Goal: Transaction & Acquisition: Obtain resource

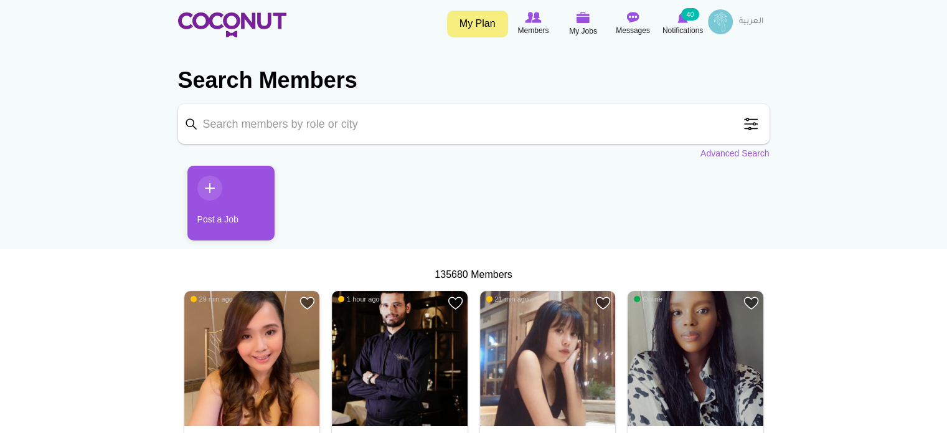
click at [538, 124] on input "Keyword" at bounding box center [473, 124] width 591 height 40
click at [317, 128] on input "Keyword" at bounding box center [473, 124] width 591 height 40
click at [739, 154] on link "Advanced Search" at bounding box center [734, 153] width 69 height 12
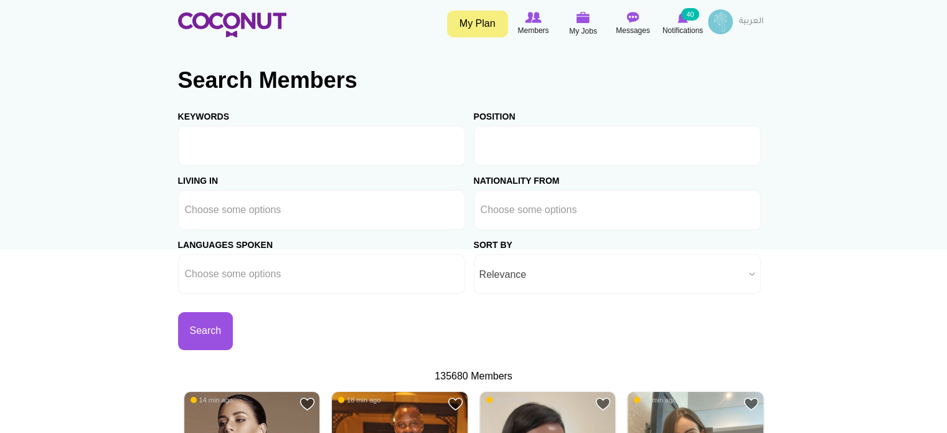
click at [490, 144] on input "text" at bounding box center [537, 145] width 112 height 11
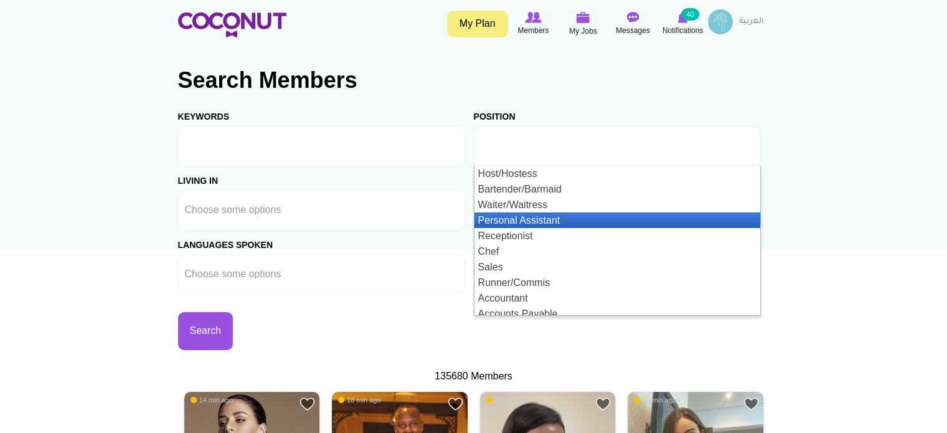
scroll to position [62, 0]
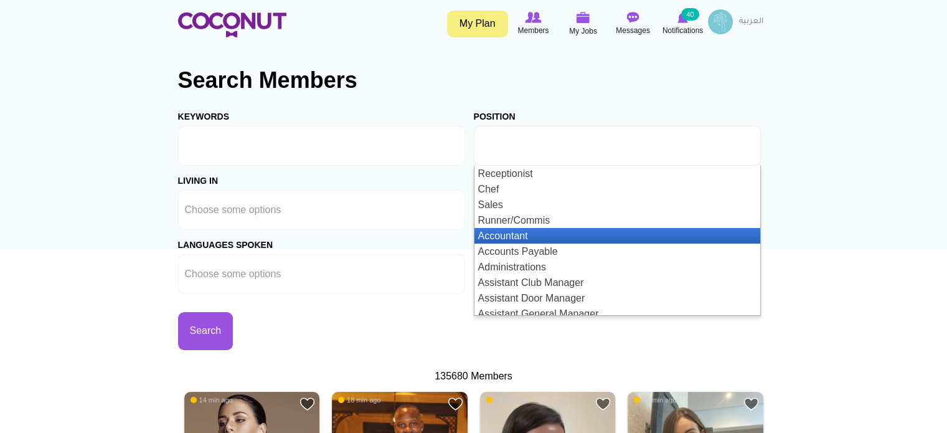
click at [563, 232] on li "Accountant" at bounding box center [617, 236] width 286 height 16
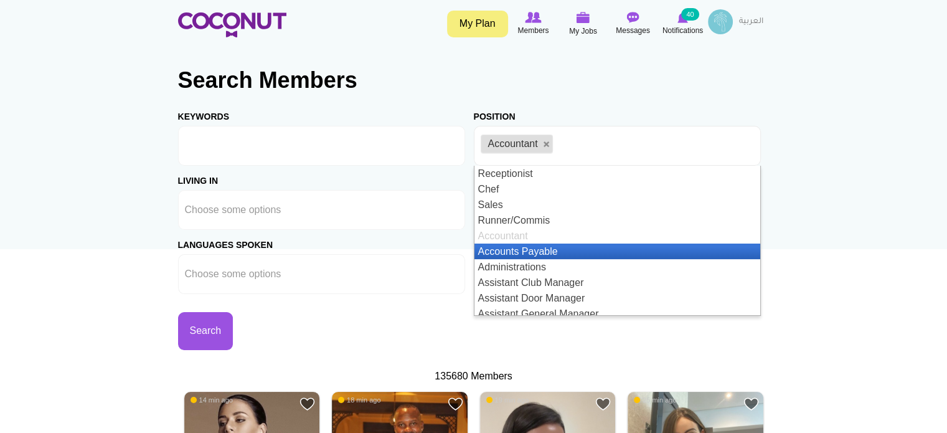
click at [561, 248] on li "Accounts Payable" at bounding box center [617, 251] width 286 height 16
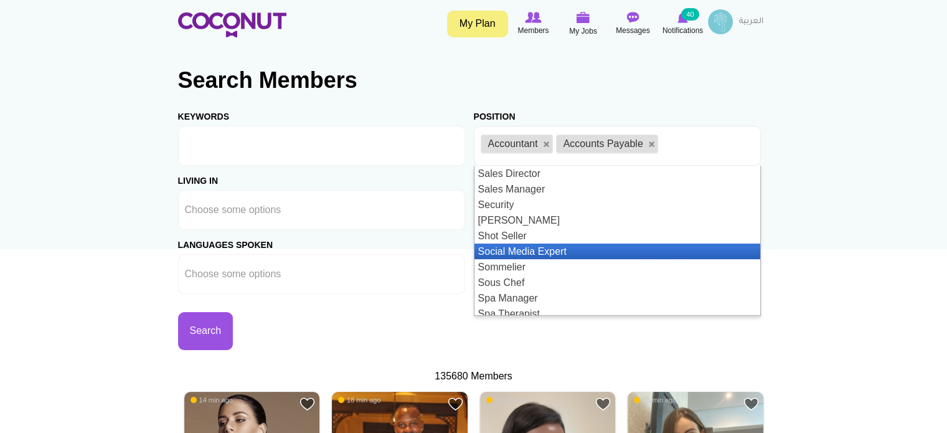
scroll to position [1407, 0]
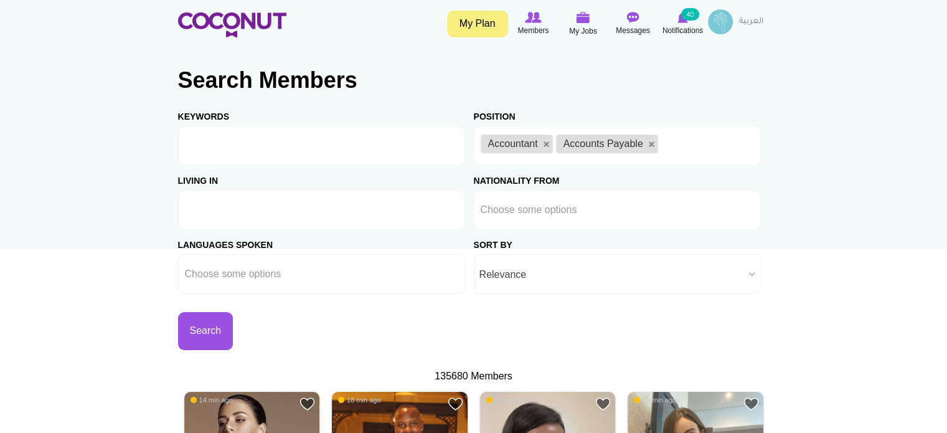
click at [244, 207] on input "text" at bounding box center [241, 209] width 112 height 11
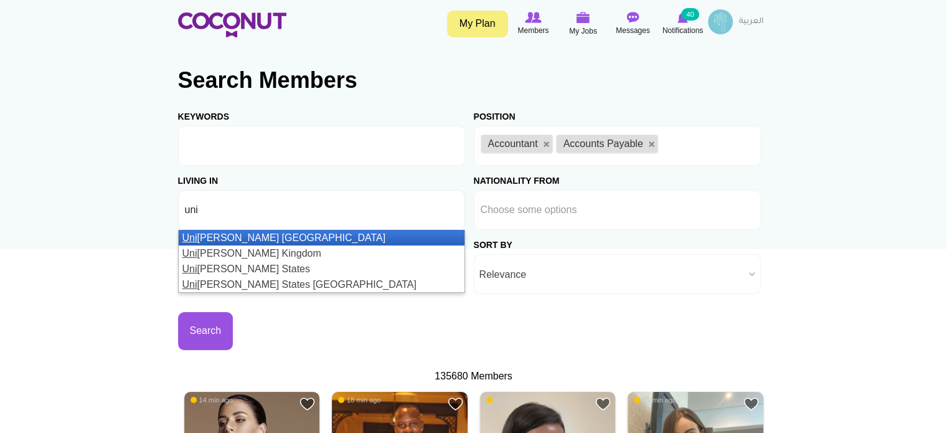
type input "uni"
click at [242, 230] on li "Uni ted Arab Emirates" at bounding box center [322, 238] width 286 height 16
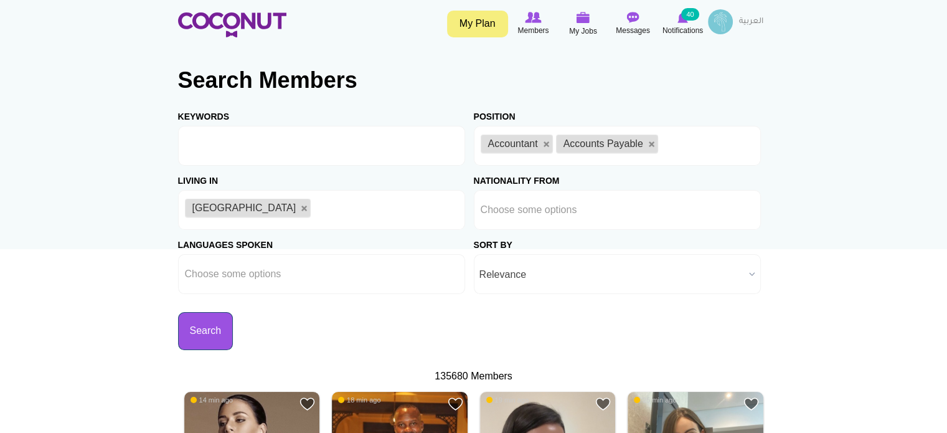
click at [224, 329] on button "Search" at bounding box center [205, 331] width 55 height 38
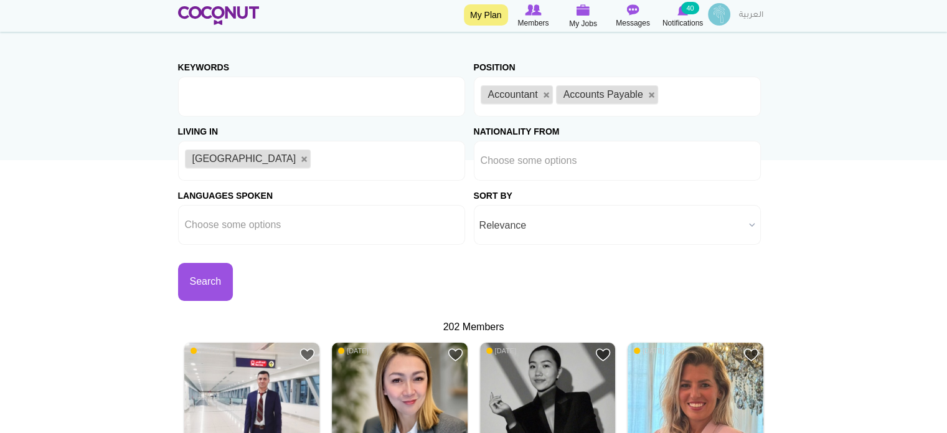
scroll to position [68, 0]
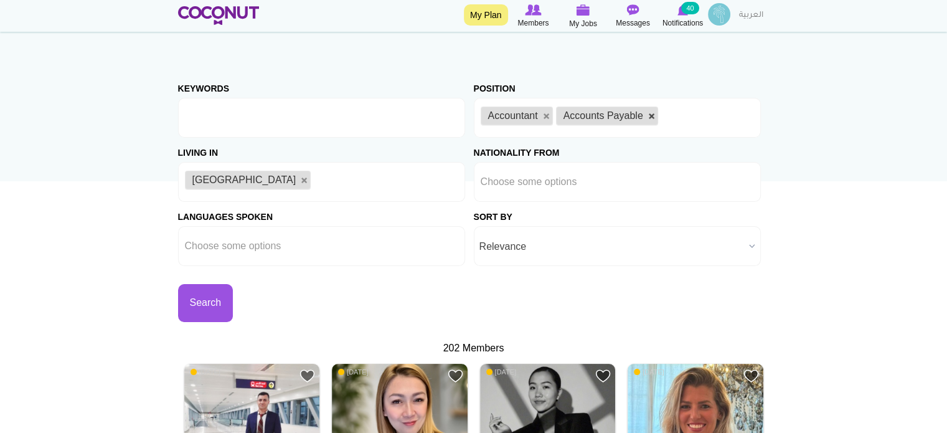
click at [650, 115] on link at bounding box center [651, 116] width 7 height 7
click at [547, 116] on link at bounding box center [546, 116] width 7 height 7
type input "Choose some options"
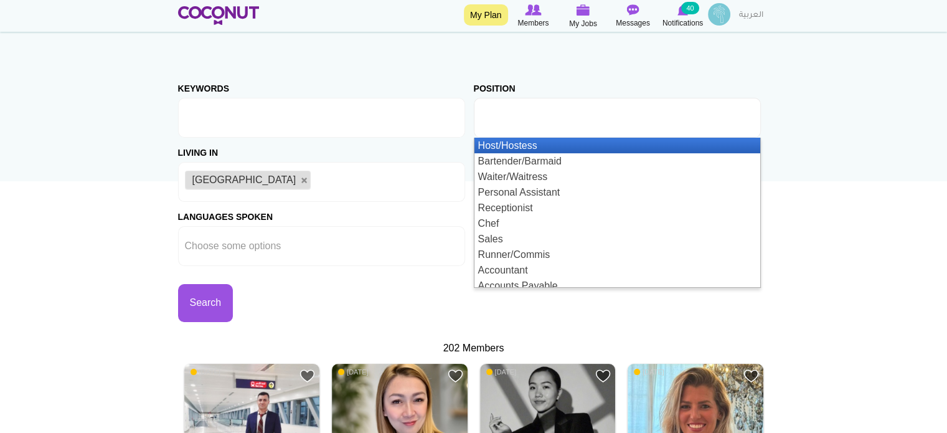
click at [547, 115] on input "text" at bounding box center [537, 117] width 112 height 11
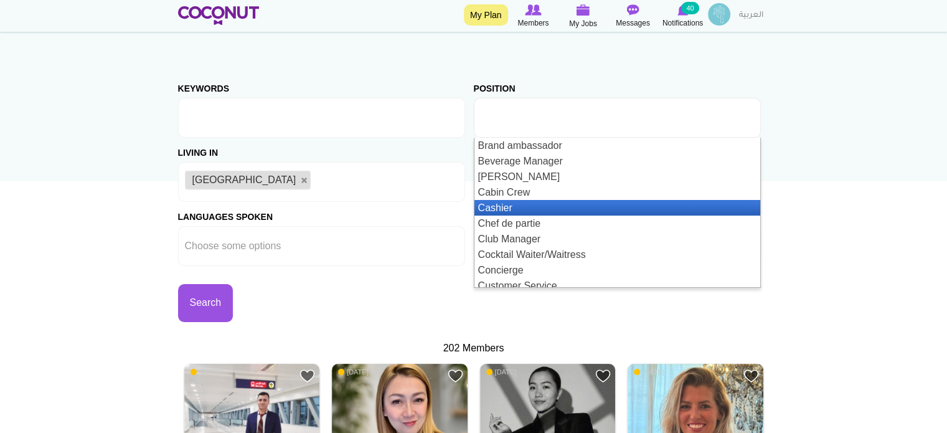
scroll to position [373, 0]
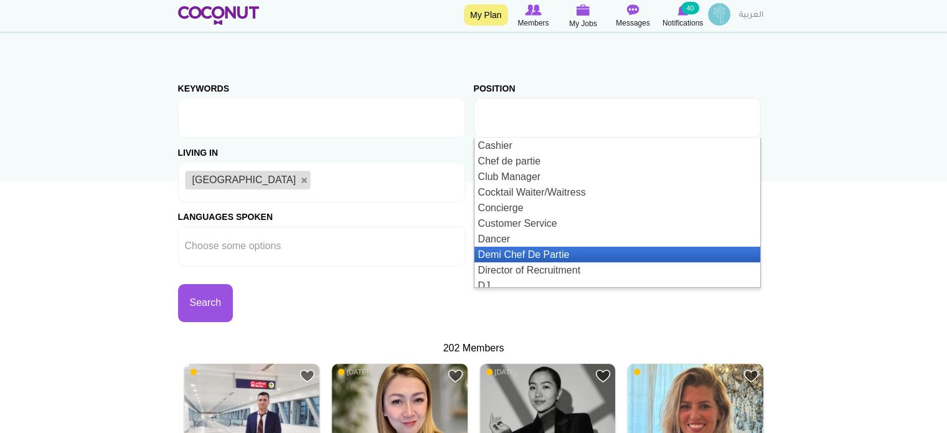
click at [542, 248] on li "Demi Chef De Partie" at bounding box center [617, 254] width 286 height 16
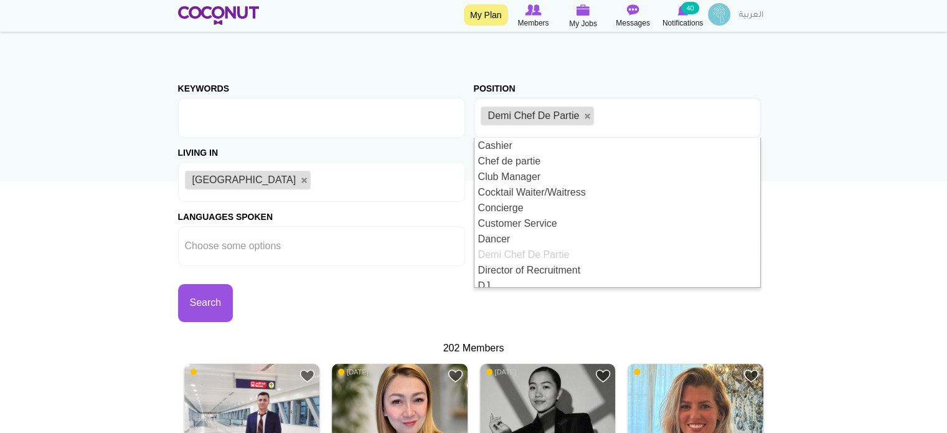
scroll to position [0, 0]
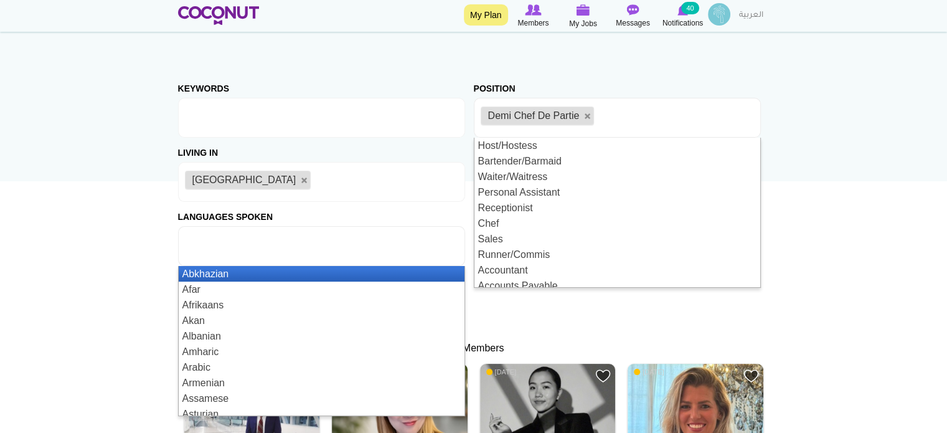
click at [431, 250] on ul at bounding box center [321, 246] width 287 height 40
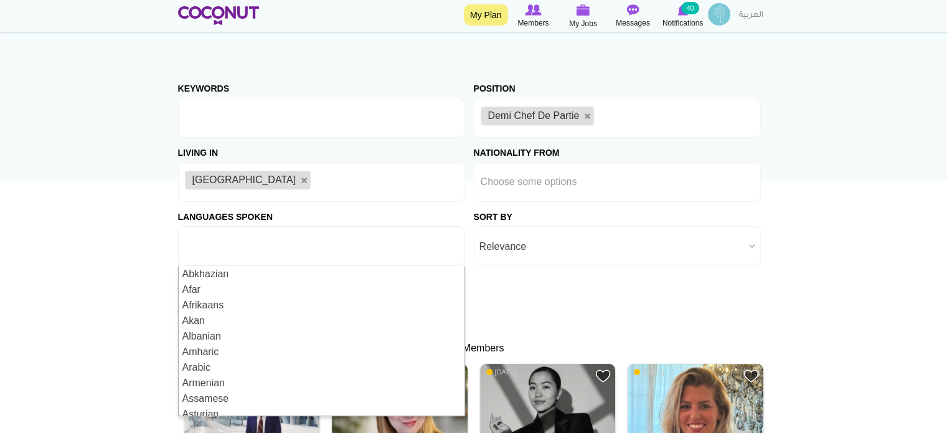
type input "Choose some options"
click at [576, 319] on div "Keywords Position Host/Hostess Bartender/Barmaid Waiter/Waitress Personal Assis…" at bounding box center [473, 197] width 591 height 248
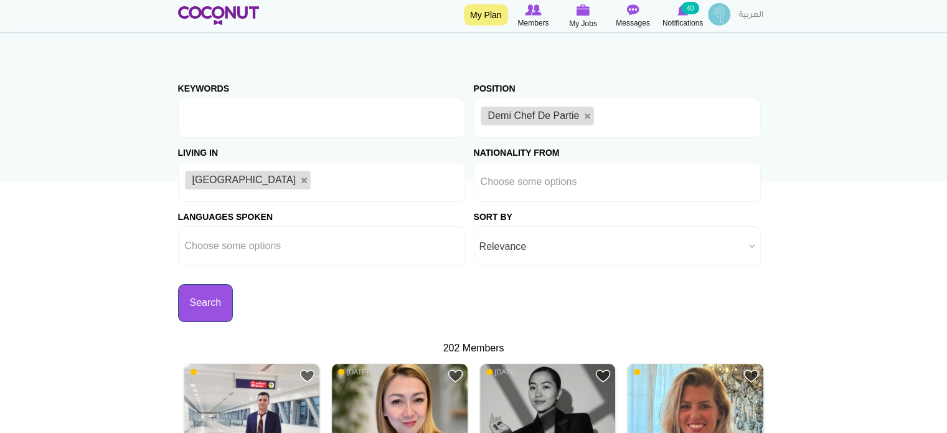
click at [202, 299] on button "Search" at bounding box center [205, 303] width 55 height 38
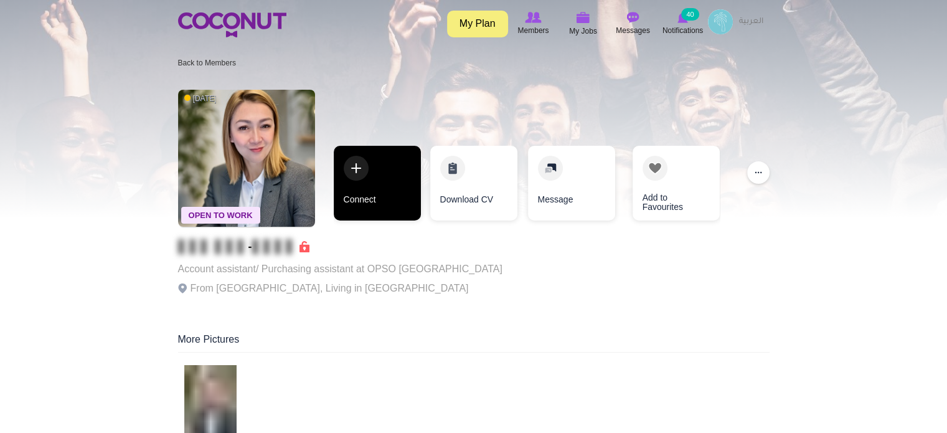
click at [392, 197] on link "Connect" at bounding box center [377, 183] width 87 height 75
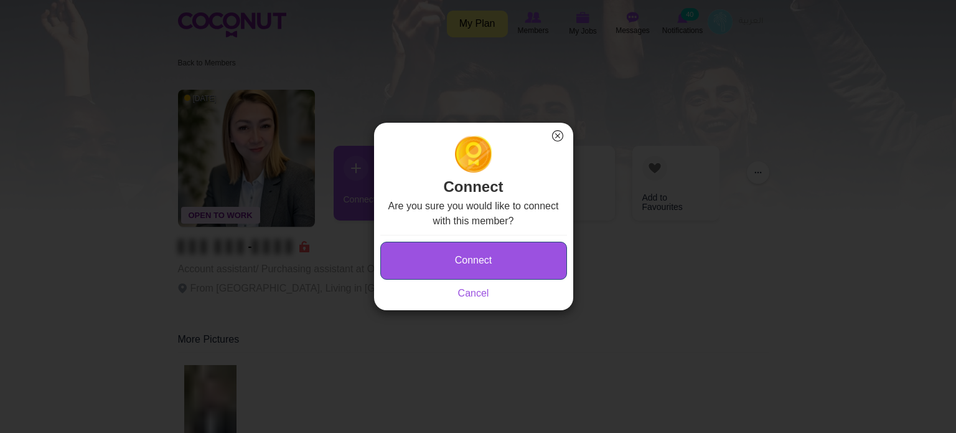
click at [442, 246] on button "Connect" at bounding box center [473, 261] width 187 height 38
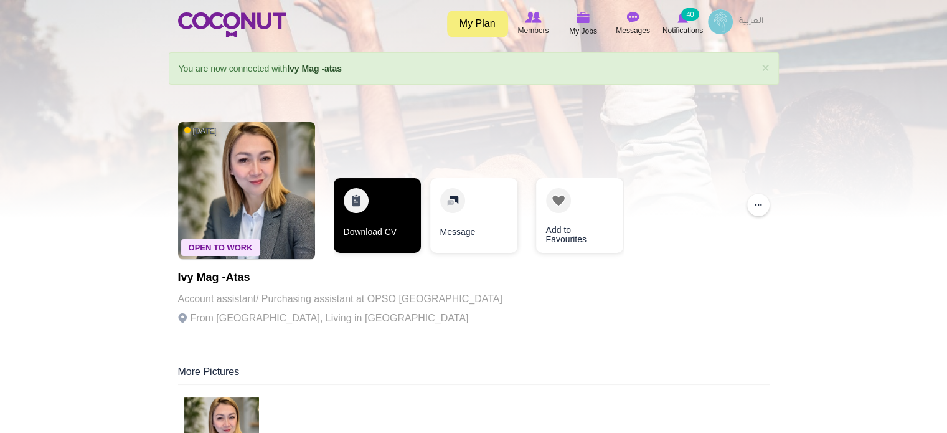
click at [394, 214] on link "Download CV" at bounding box center [377, 215] width 87 height 75
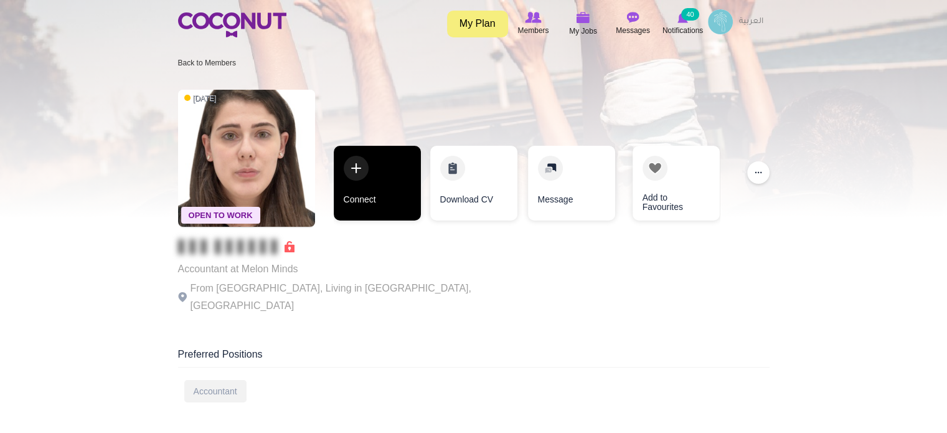
click at [382, 192] on link "Connect" at bounding box center [377, 183] width 87 height 75
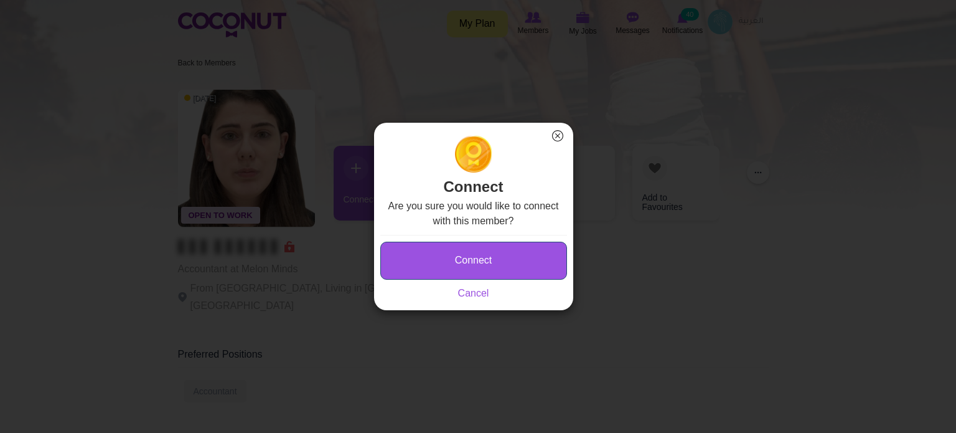
click at [460, 258] on button "Connect" at bounding box center [473, 261] width 187 height 38
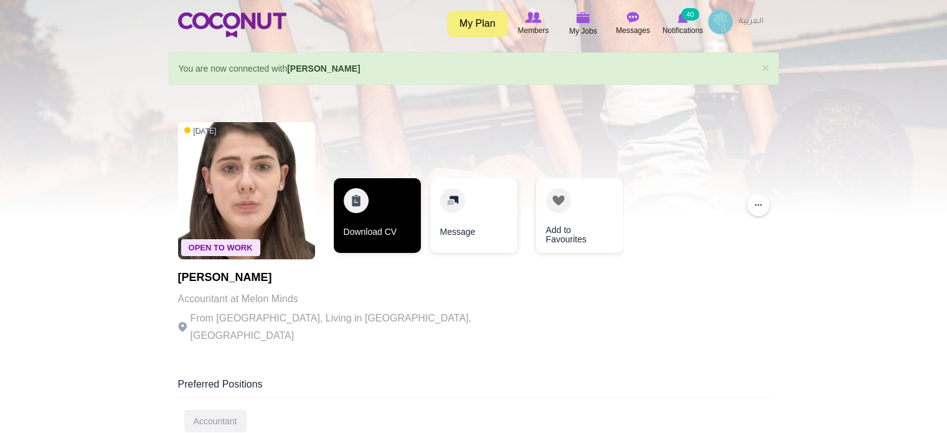
click at [388, 233] on link "Download CV" at bounding box center [377, 215] width 87 height 75
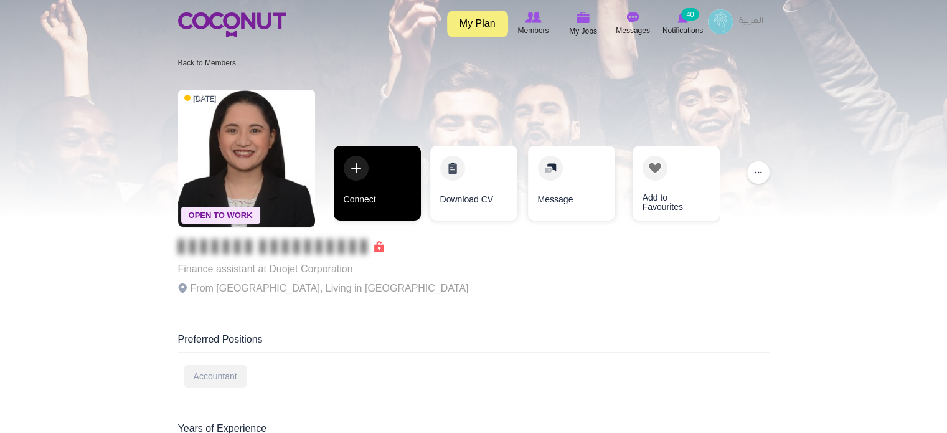
click at [375, 197] on link "Connect" at bounding box center [377, 183] width 87 height 75
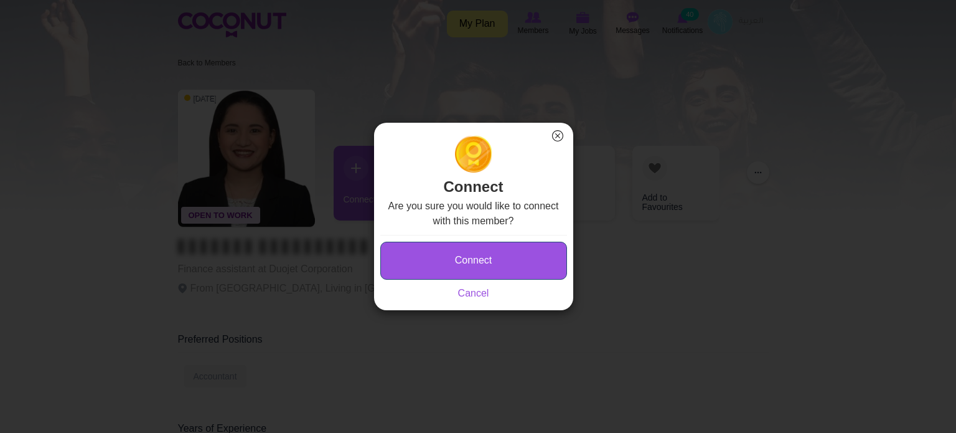
click at [474, 252] on button "Connect" at bounding box center [473, 261] width 187 height 38
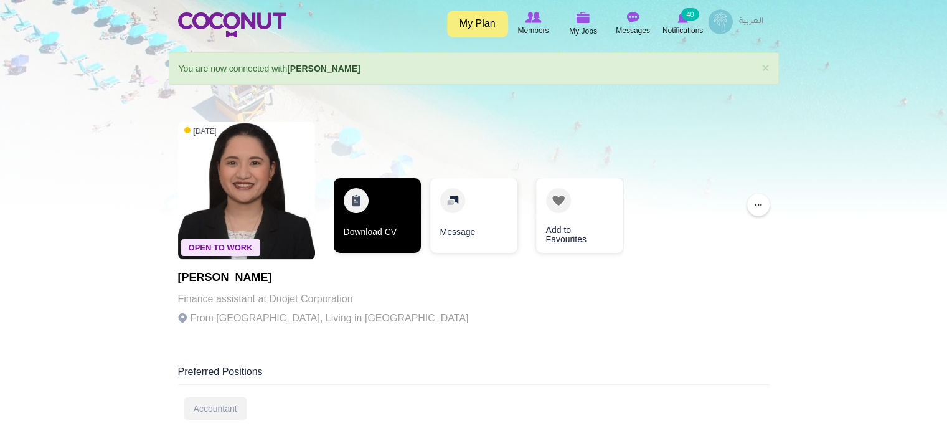
click at [386, 222] on link "Download CV" at bounding box center [377, 215] width 87 height 75
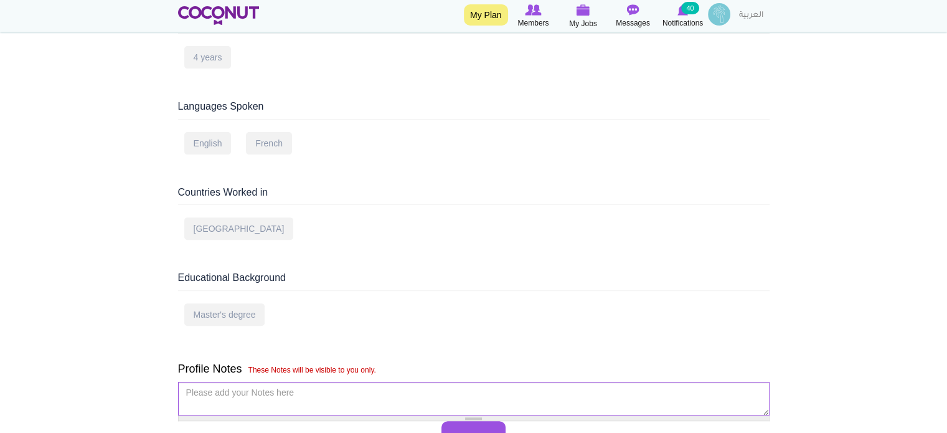
scroll to position [436, 0]
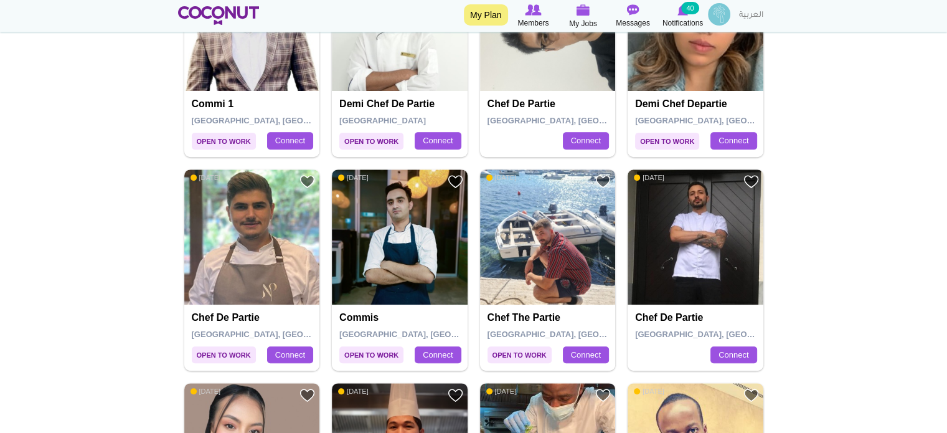
scroll to position [498, 0]
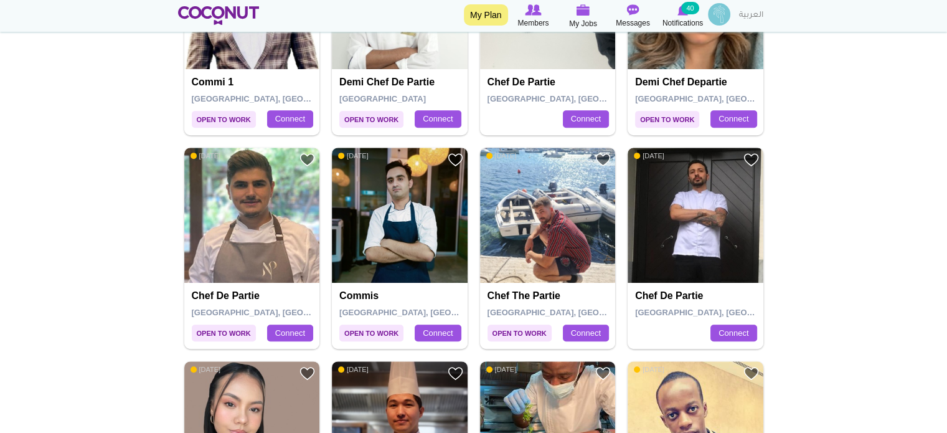
drag, startPoint x: 405, startPoint y: 223, endPoint x: 469, endPoint y: 250, distance: 69.8
click at [469, 250] on div "Add to Favourites Open to Work 1 year ago Commis Dubai, United Arab Emirates Co…" at bounding box center [400, 248] width 148 height 201
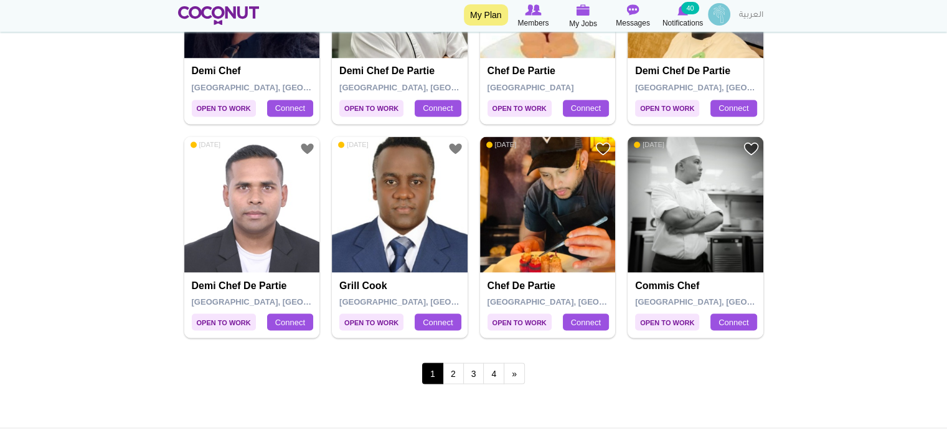
scroll to position [2241, 0]
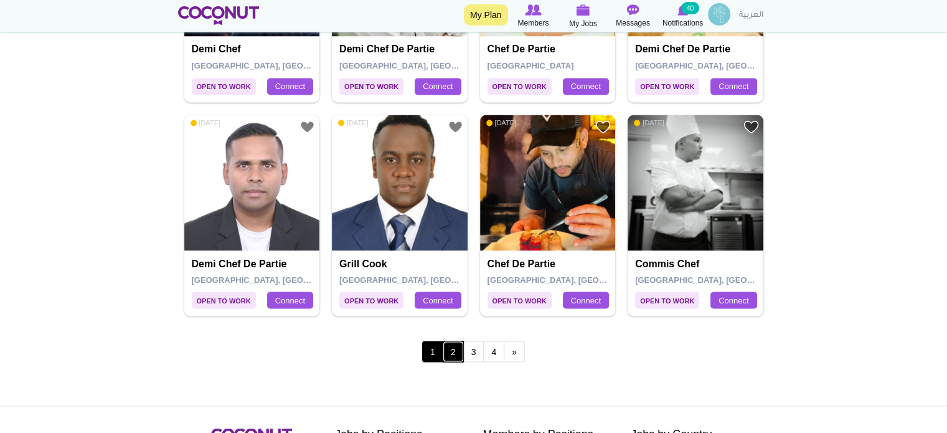
click at [453, 348] on link "2" at bounding box center [453, 350] width 21 height 21
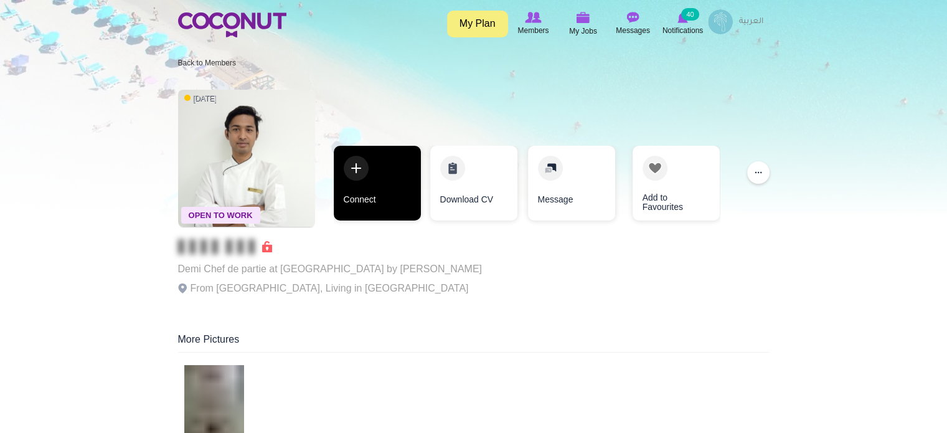
click at [389, 194] on link "Connect" at bounding box center [377, 183] width 87 height 75
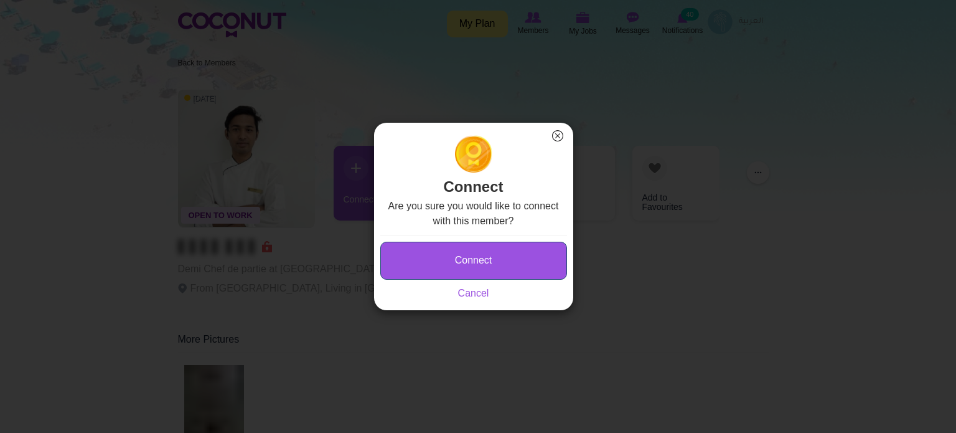
click at [450, 260] on button "Connect" at bounding box center [473, 261] width 187 height 38
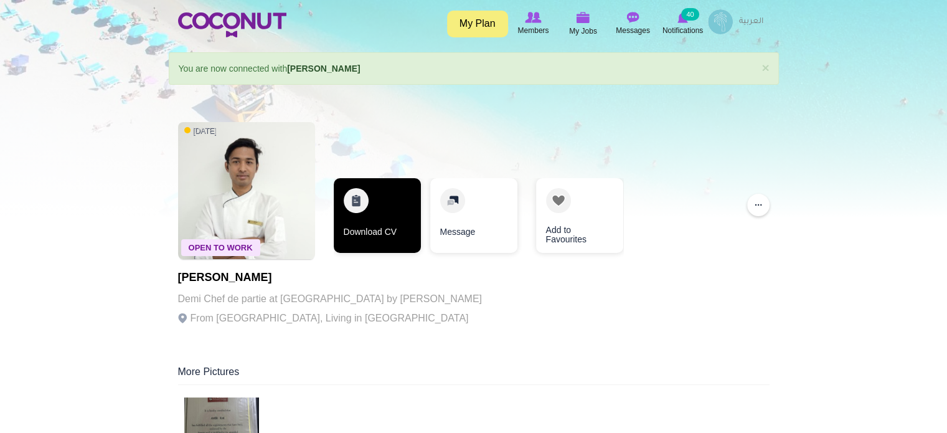
click at [388, 227] on link "Download CV" at bounding box center [377, 215] width 87 height 75
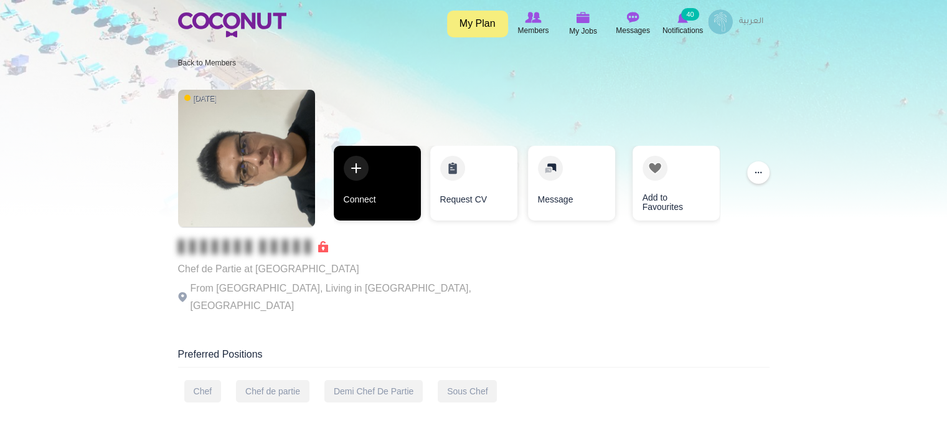
click at [368, 192] on link "Connect" at bounding box center [377, 183] width 87 height 75
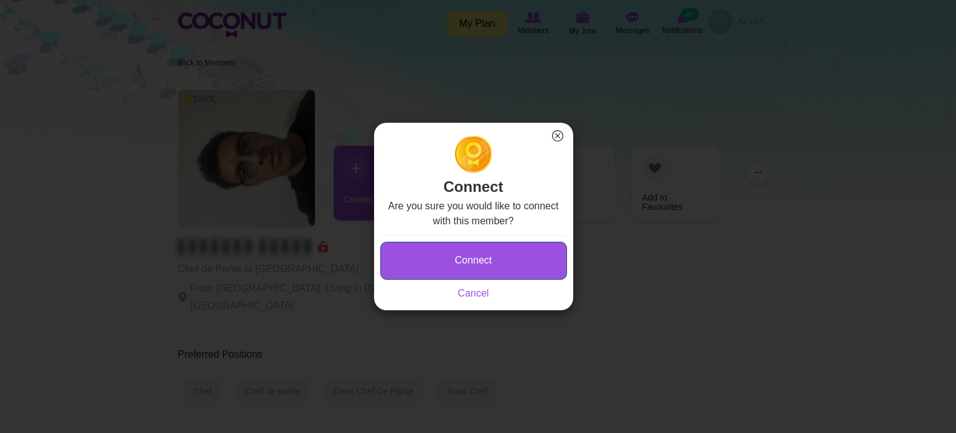
click at [418, 258] on button "Connect" at bounding box center [473, 261] width 187 height 38
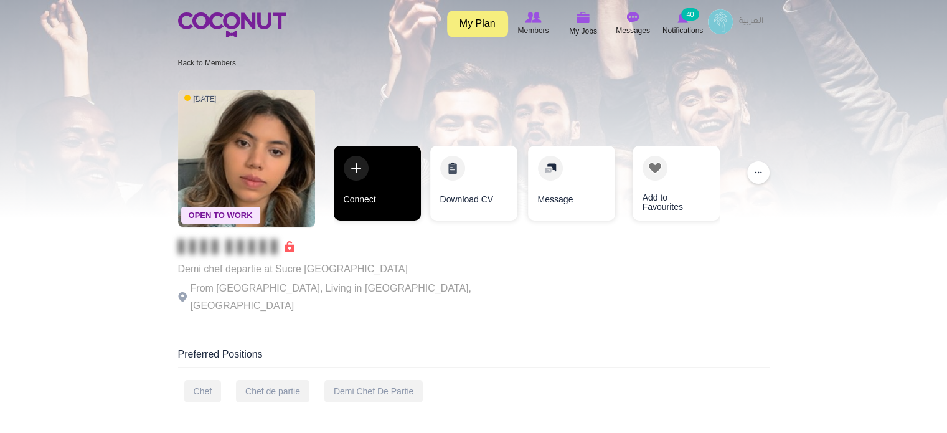
click at [373, 199] on link "Connect" at bounding box center [377, 183] width 87 height 75
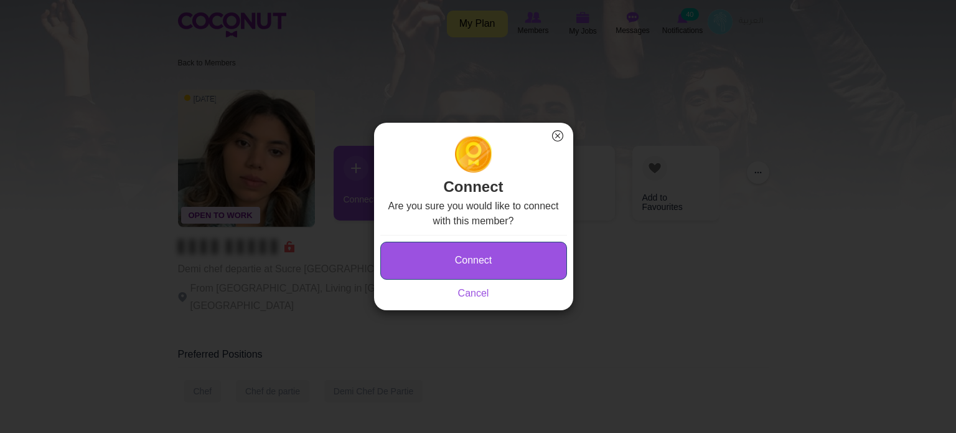
click at [467, 261] on button "Connect" at bounding box center [473, 261] width 187 height 38
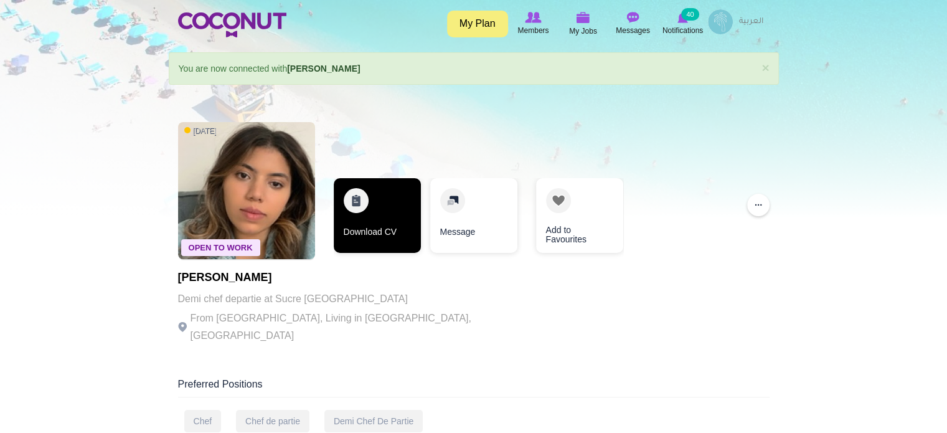
click at [393, 215] on link "Download CV" at bounding box center [377, 215] width 87 height 75
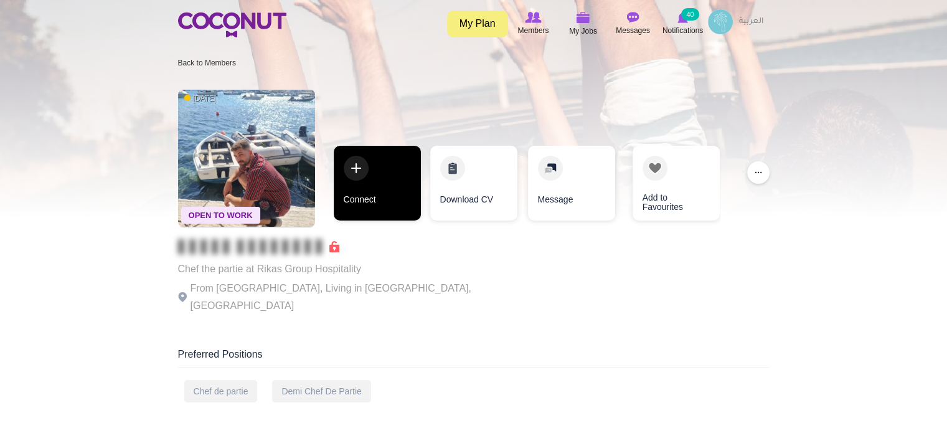
click at [393, 182] on link "Connect" at bounding box center [377, 183] width 87 height 75
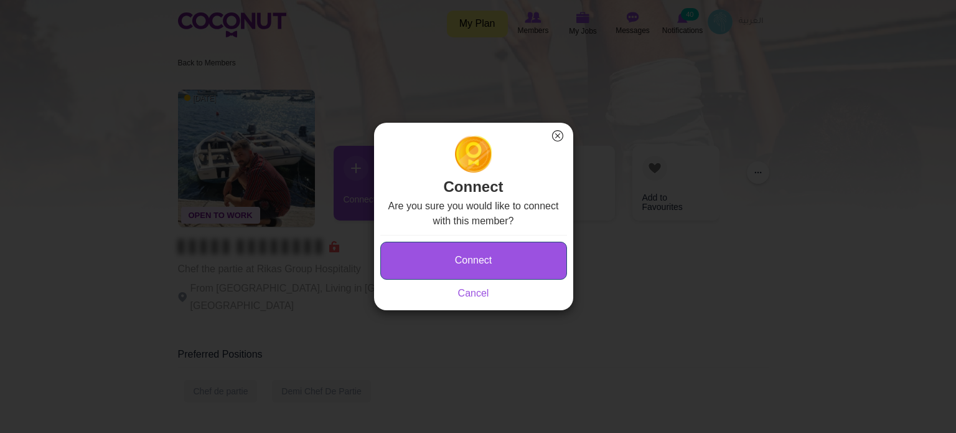
click at [458, 251] on button "Connect" at bounding box center [473, 261] width 187 height 38
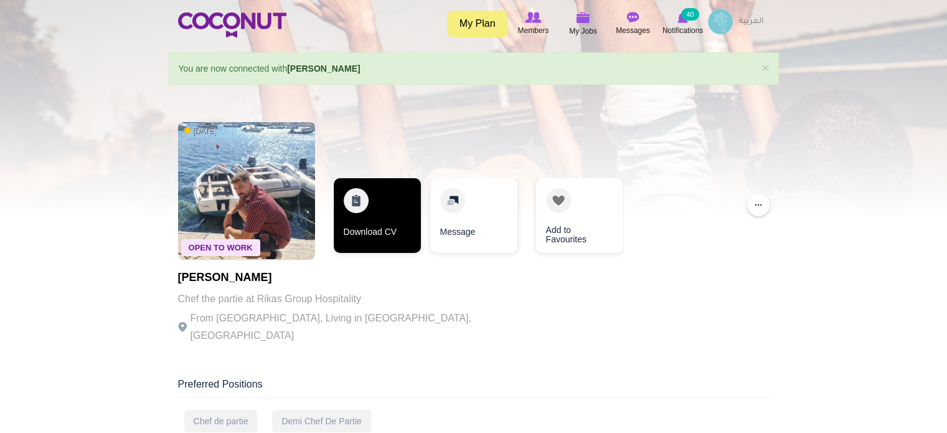
click at [363, 224] on link "Download CV" at bounding box center [377, 215] width 87 height 75
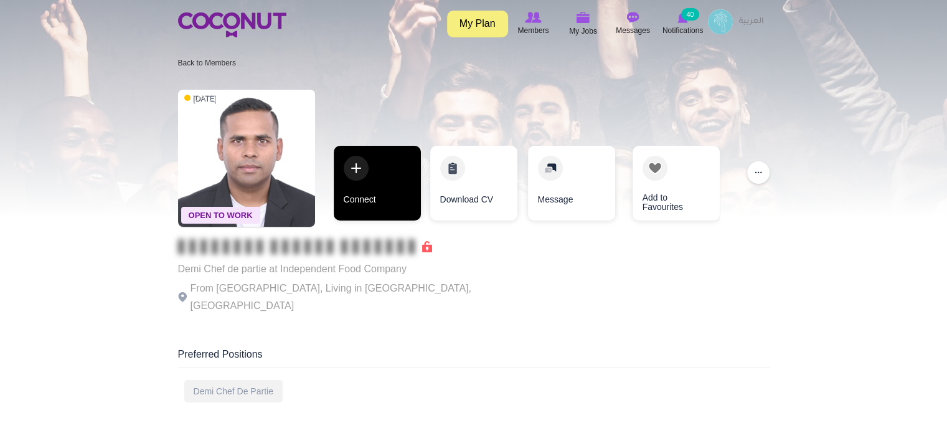
click at [387, 194] on link "Connect" at bounding box center [377, 183] width 87 height 75
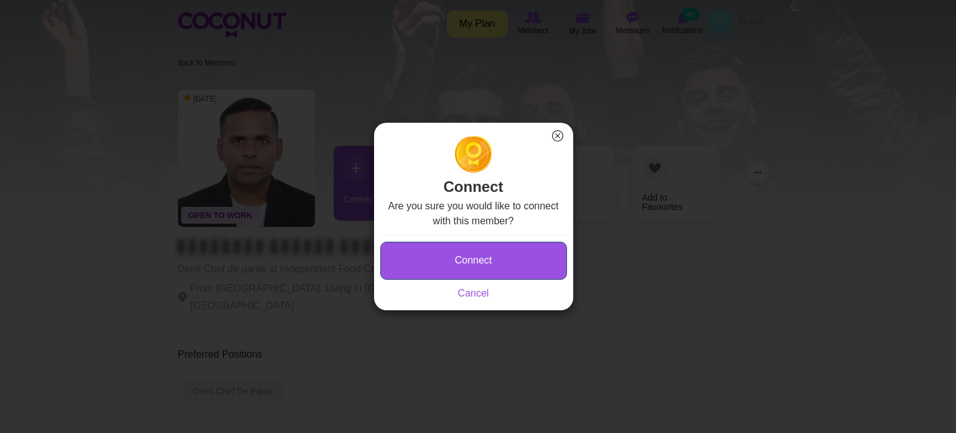
click at [448, 249] on button "Connect" at bounding box center [473, 261] width 187 height 38
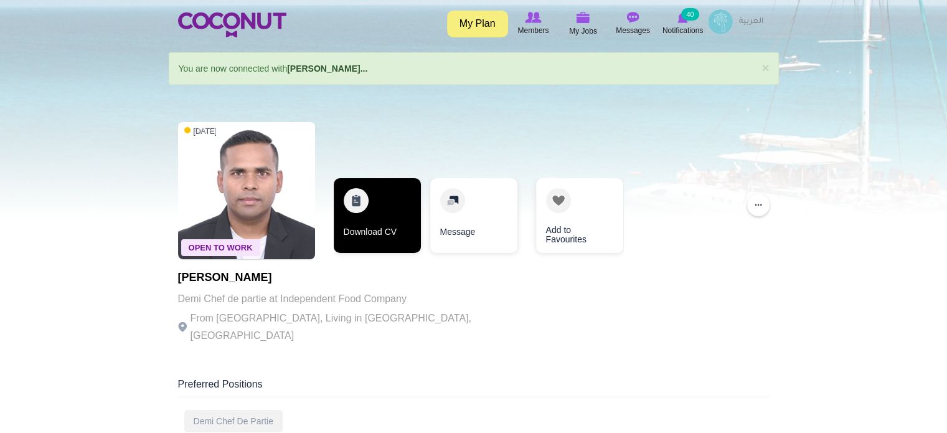
click at [365, 237] on link "Download CV" at bounding box center [377, 215] width 87 height 75
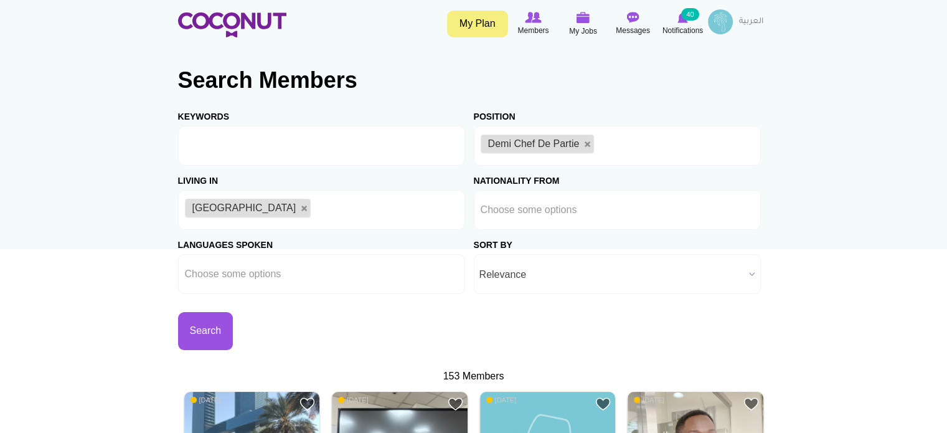
click at [584, 276] on span "Relevance" at bounding box center [611, 275] width 265 height 40
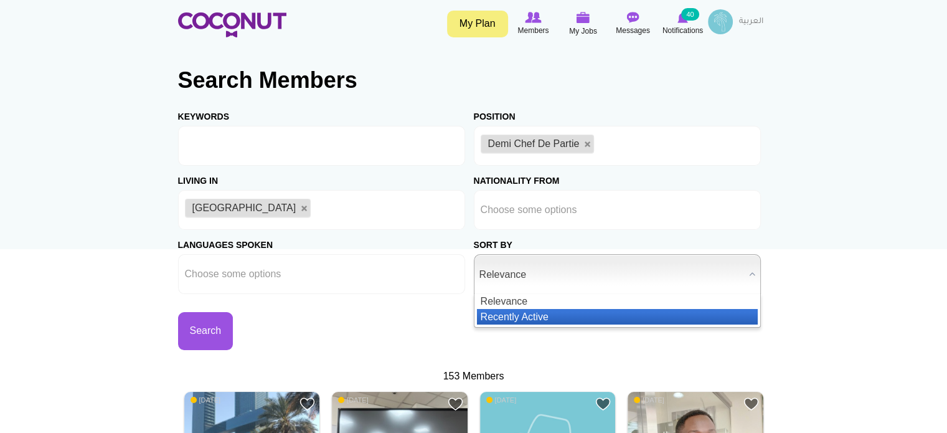
click at [557, 312] on li "Recently Active" at bounding box center [617, 317] width 281 height 16
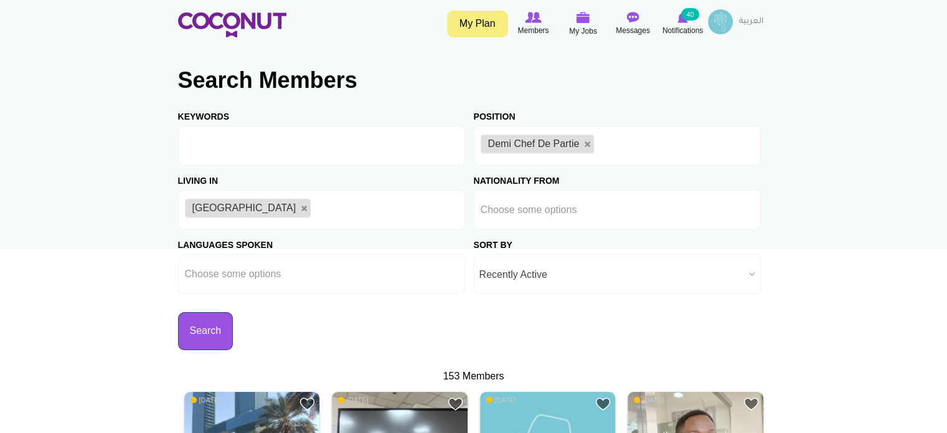
click at [220, 325] on button "Search" at bounding box center [205, 331] width 55 height 38
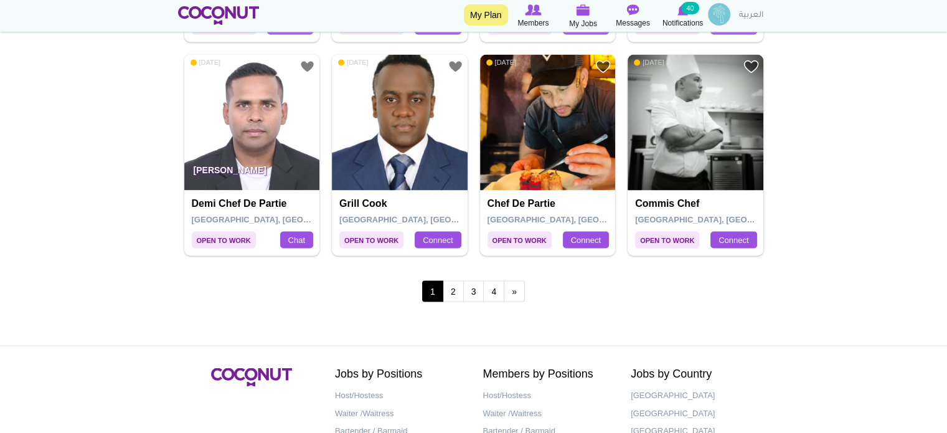
scroll to position [2303, 0]
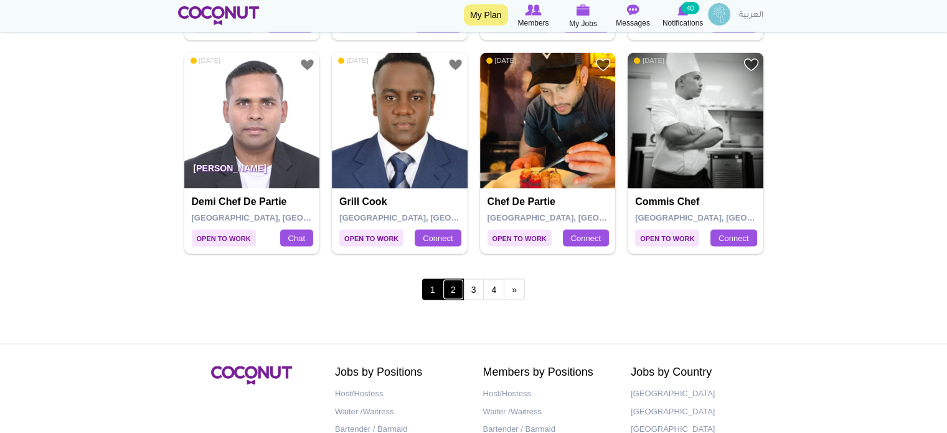
click at [456, 287] on link "2" at bounding box center [453, 288] width 21 height 21
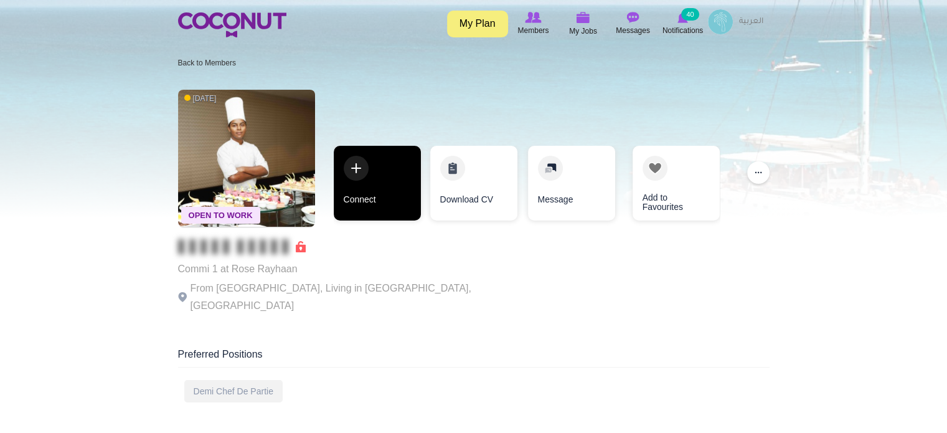
click at [400, 190] on link "Connect" at bounding box center [377, 183] width 87 height 75
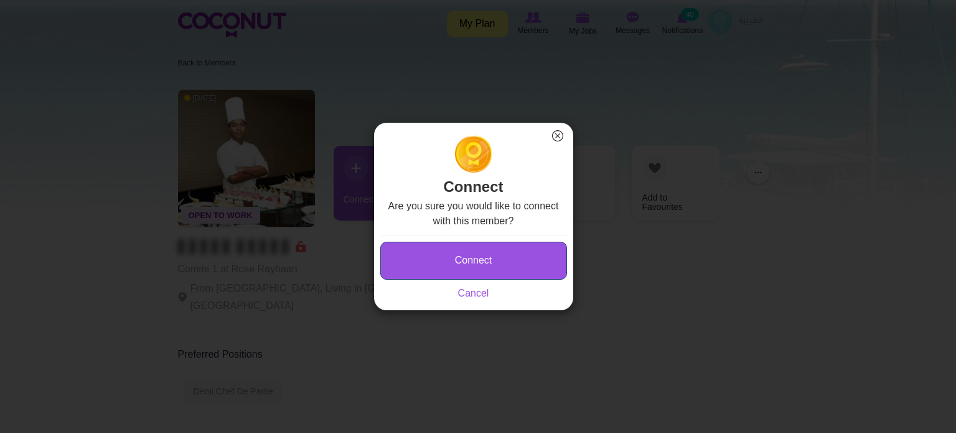
click at [423, 254] on button "Connect" at bounding box center [473, 261] width 187 height 38
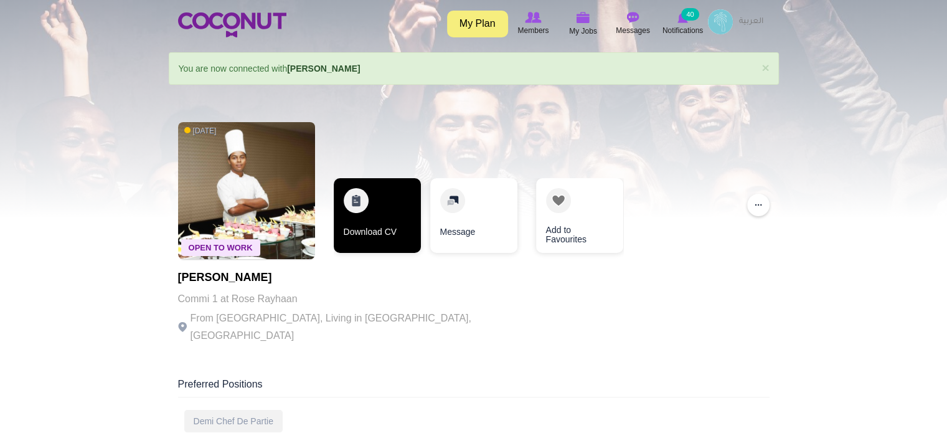
click at [361, 229] on link "Download CV" at bounding box center [377, 215] width 87 height 75
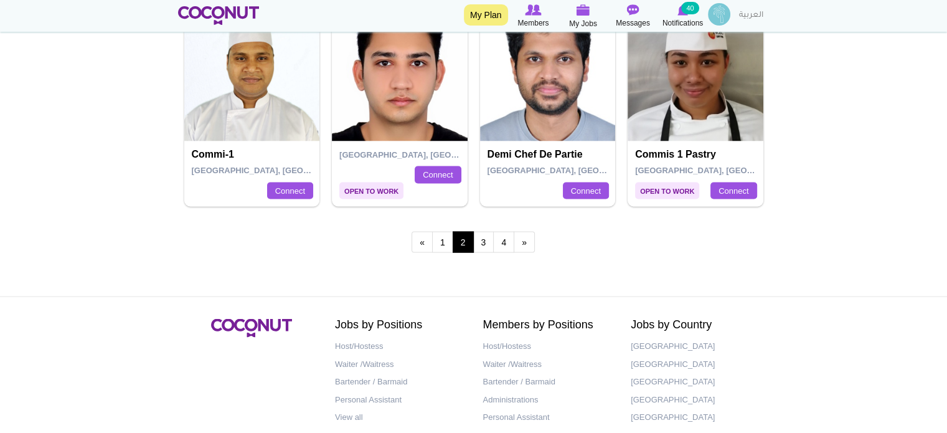
scroll to position [2365, 0]
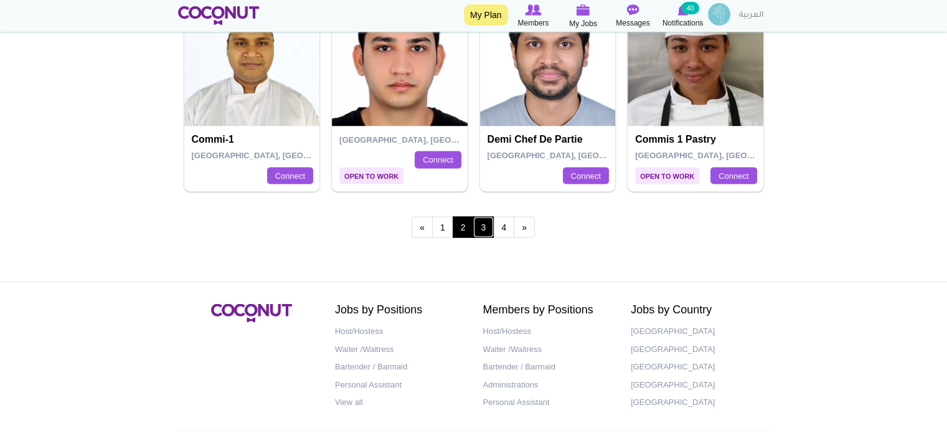
click at [490, 222] on link "3" at bounding box center [483, 226] width 21 height 21
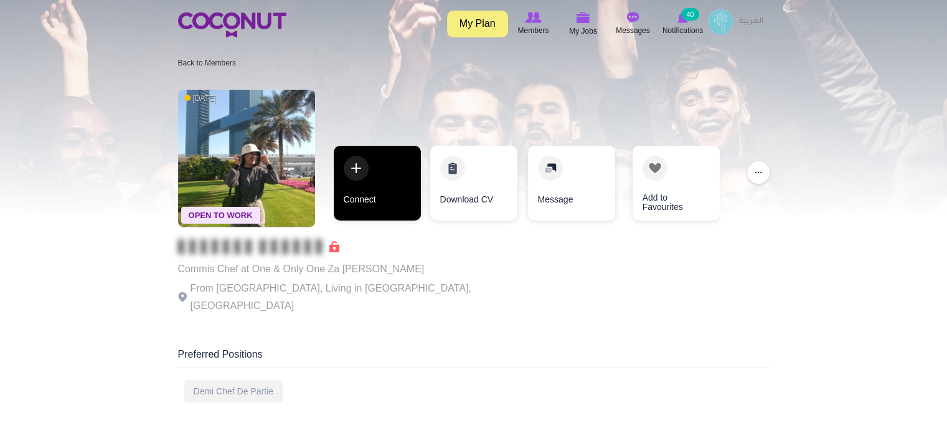
click at [383, 194] on link "Connect" at bounding box center [377, 183] width 87 height 75
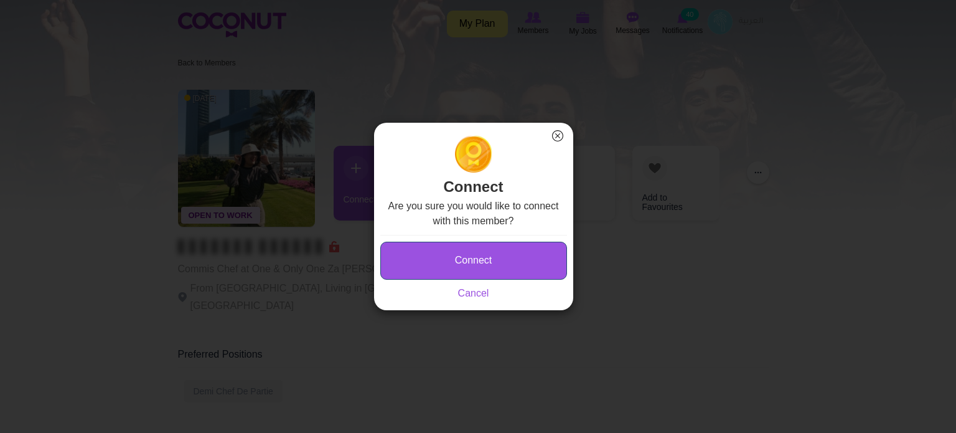
click at [441, 260] on button "Connect" at bounding box center [473, 261] width 187 height 38
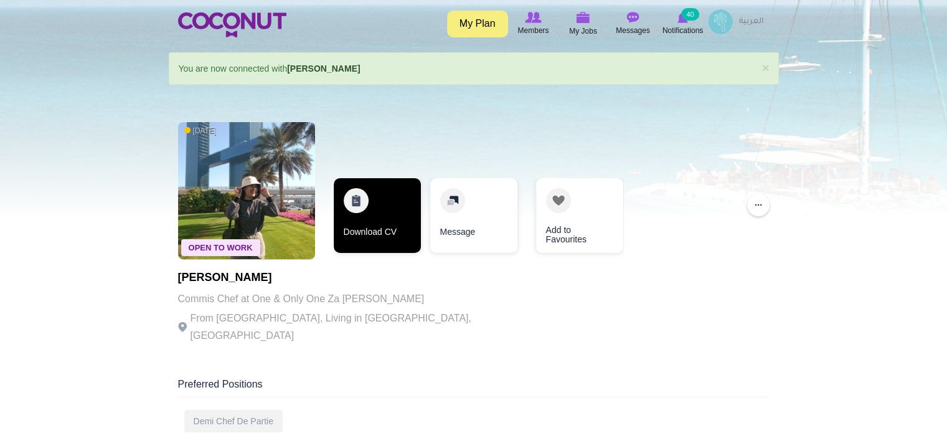
click at [370, 226] on link "Download CV" at bounding box center [377, 215] width 87 height 75
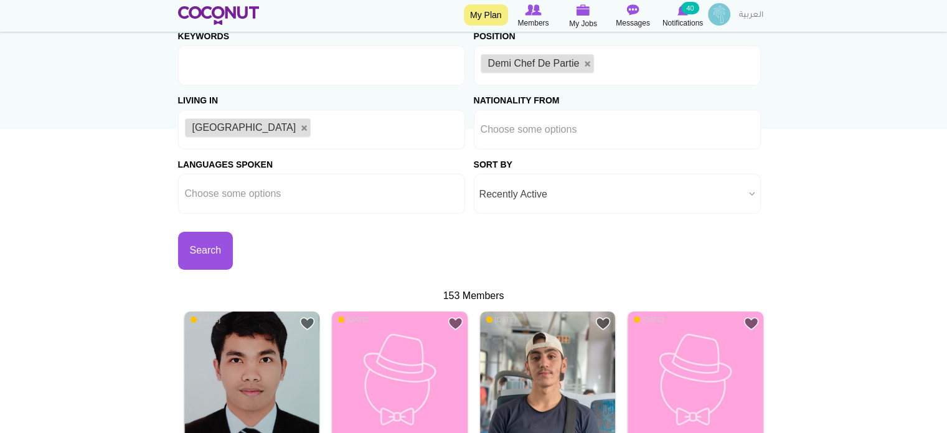
scroll to position [311, 0]
